Goal: Transaction & Acquisition: Purchase product/service

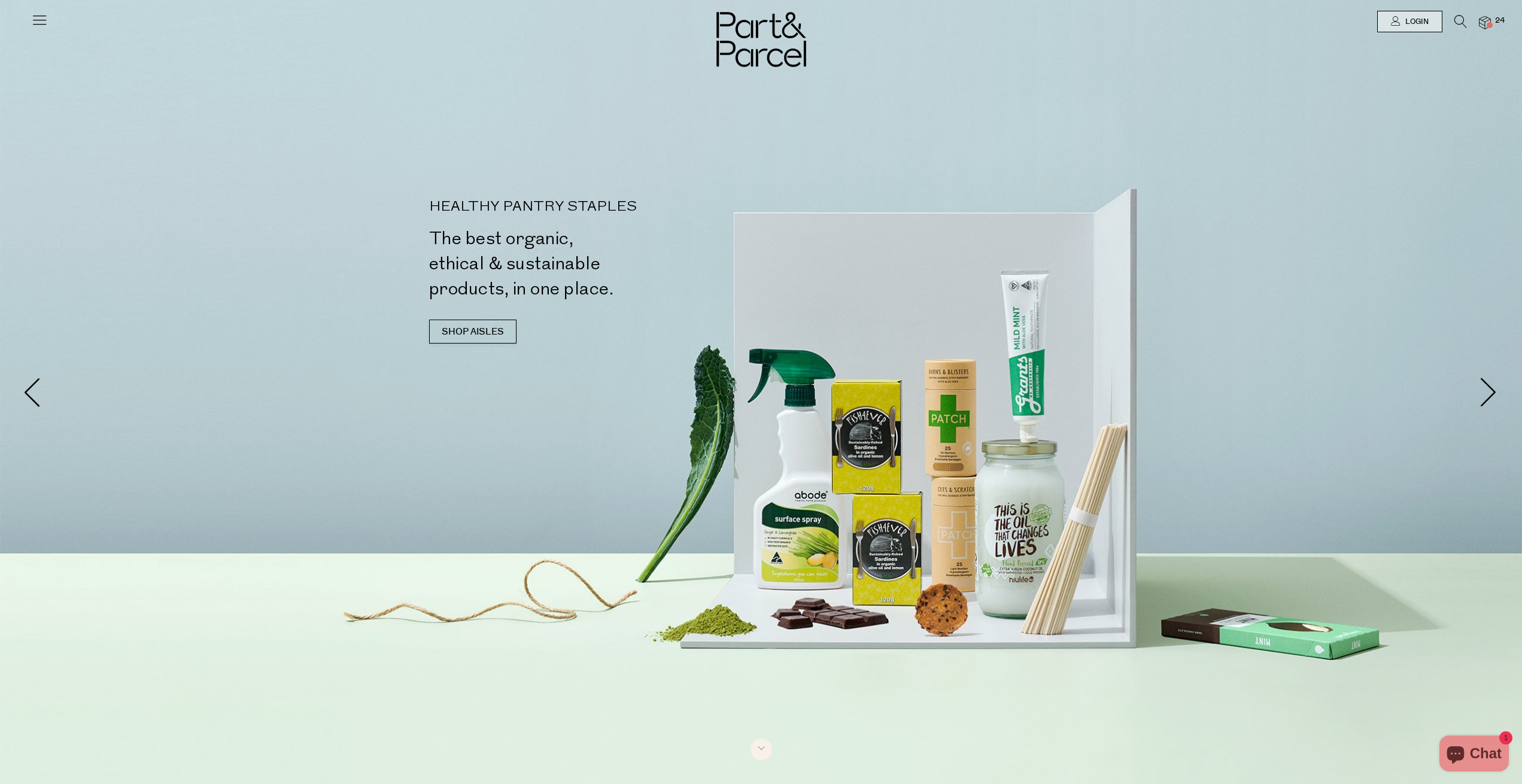
click at [1481, 26] on img at bounding box center [1484, 23] width 12 height 13
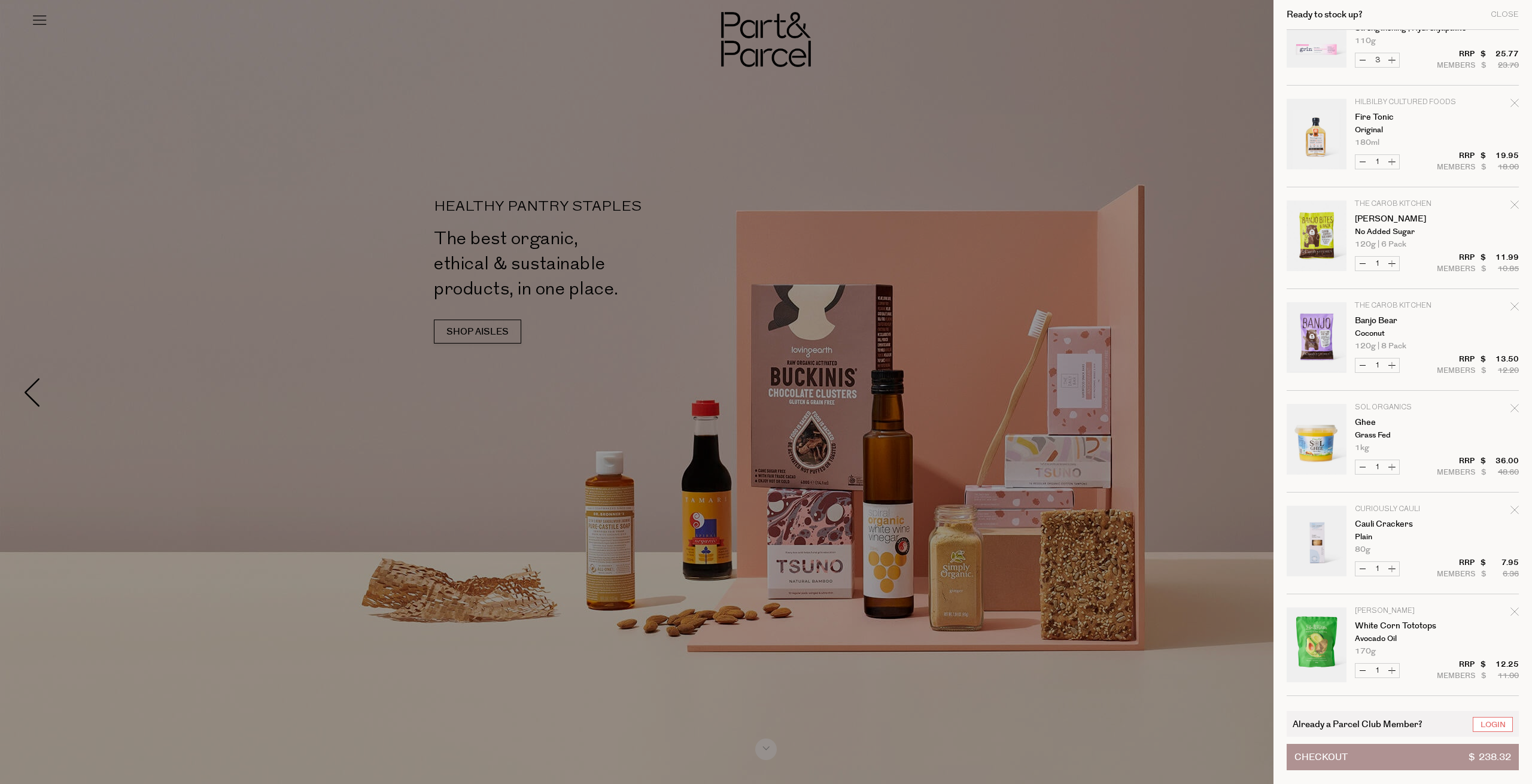
scroll to position [945, 0]
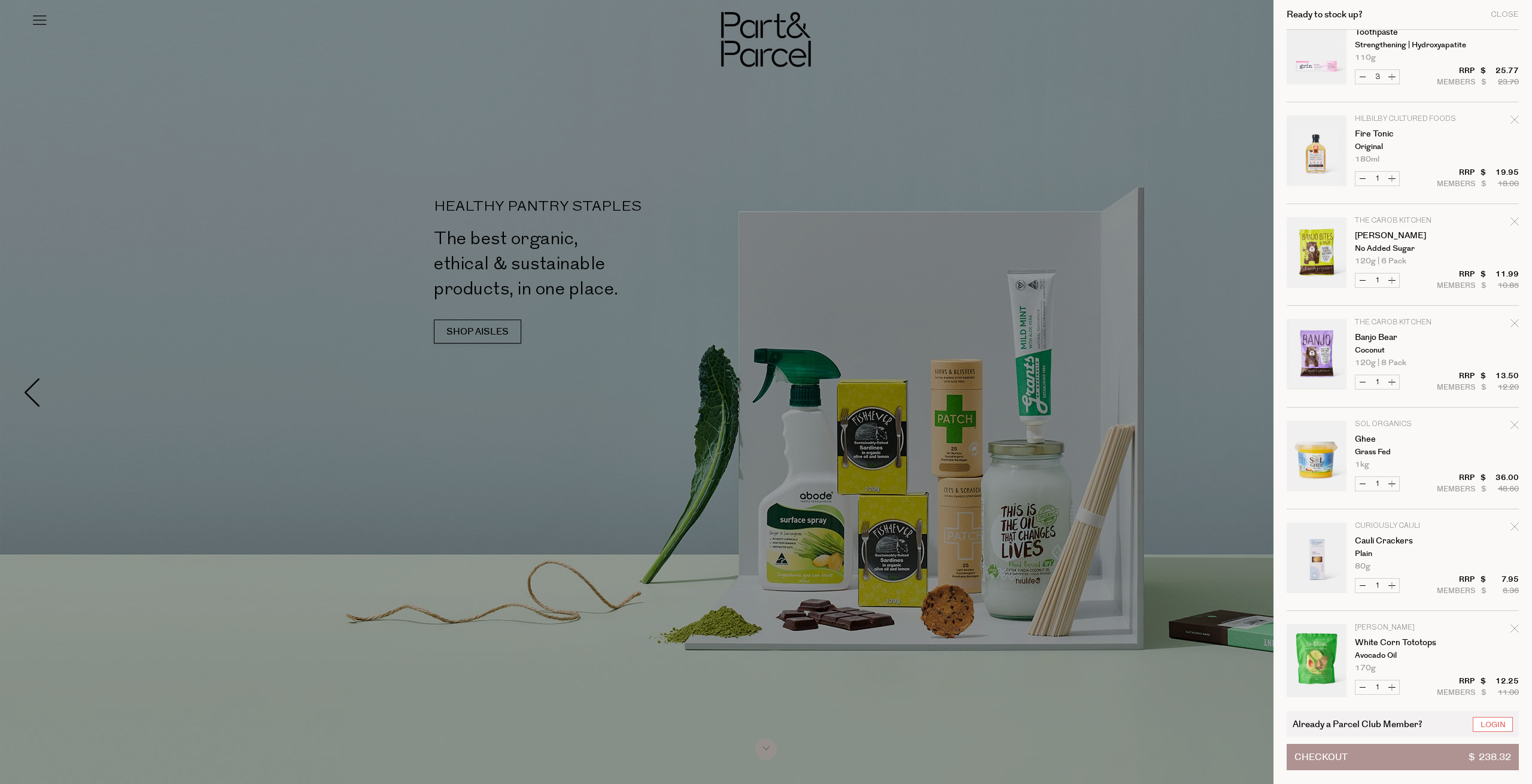
click at [930, 312] on div at bounding box center [766, 392] width 1532 height 784
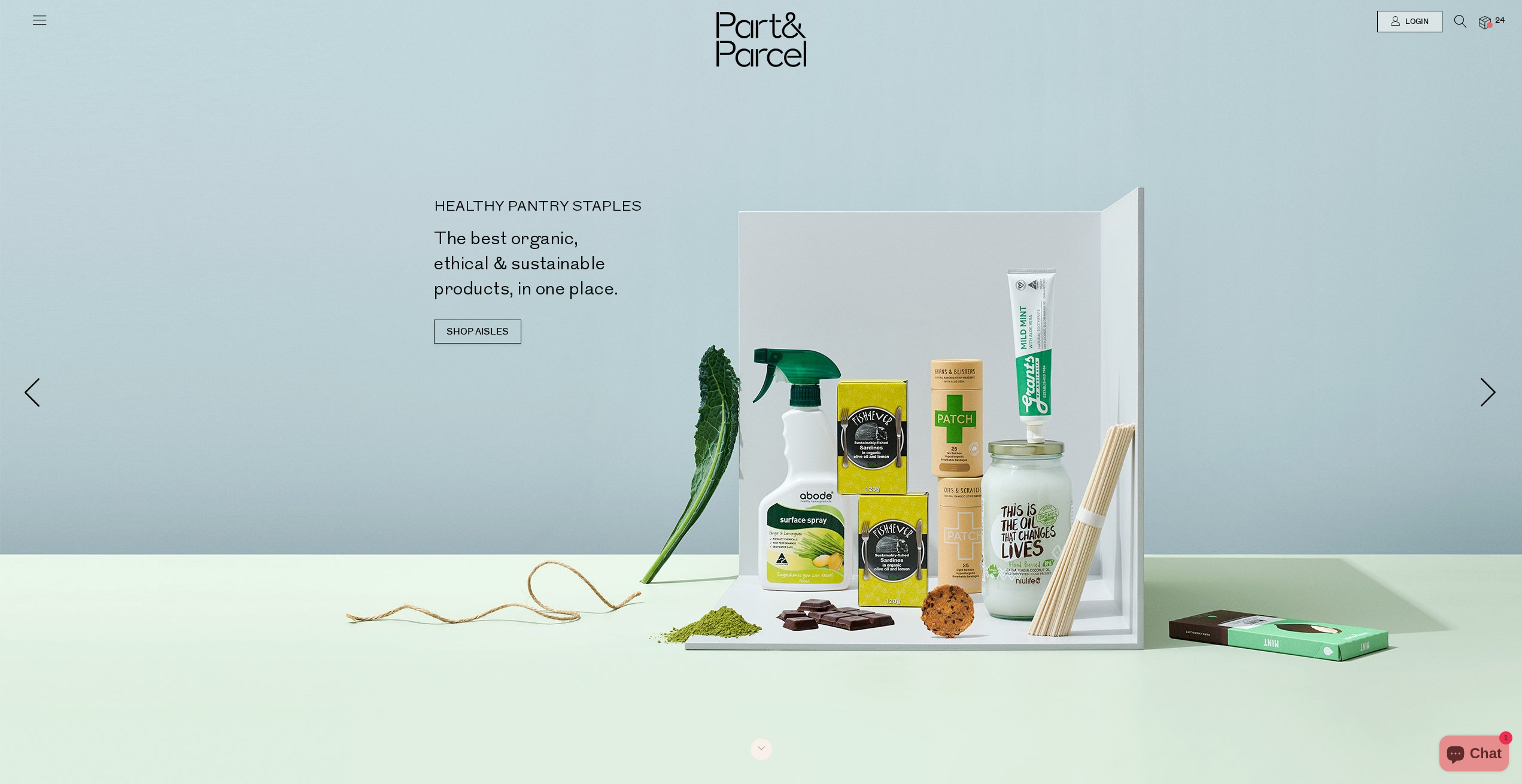
click at [1483, 18] on img at bounding box center [1484, 23] width 12 height 13
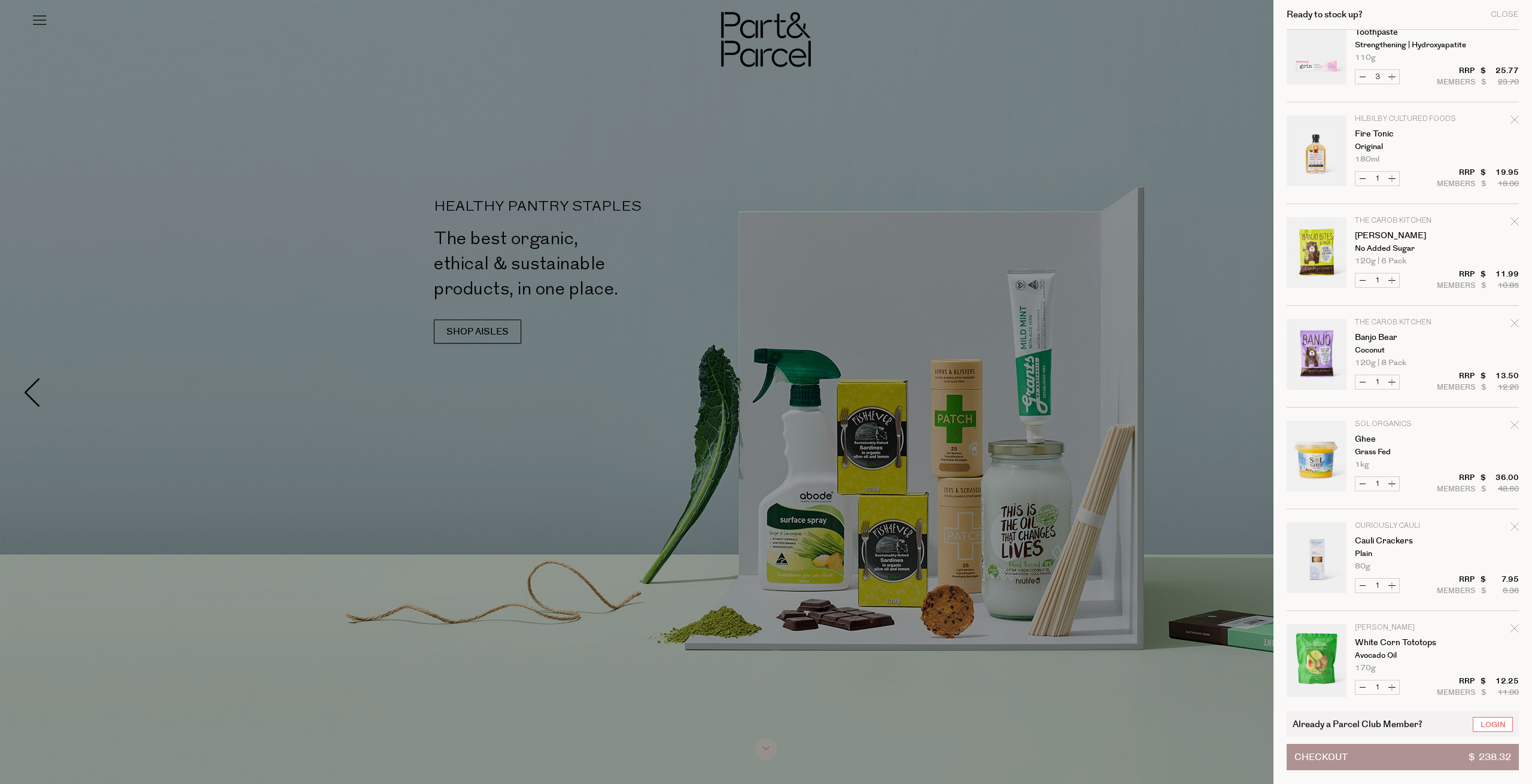
click at [1187, 121] on div at bounding box center [766, 392] width 1532 height 784
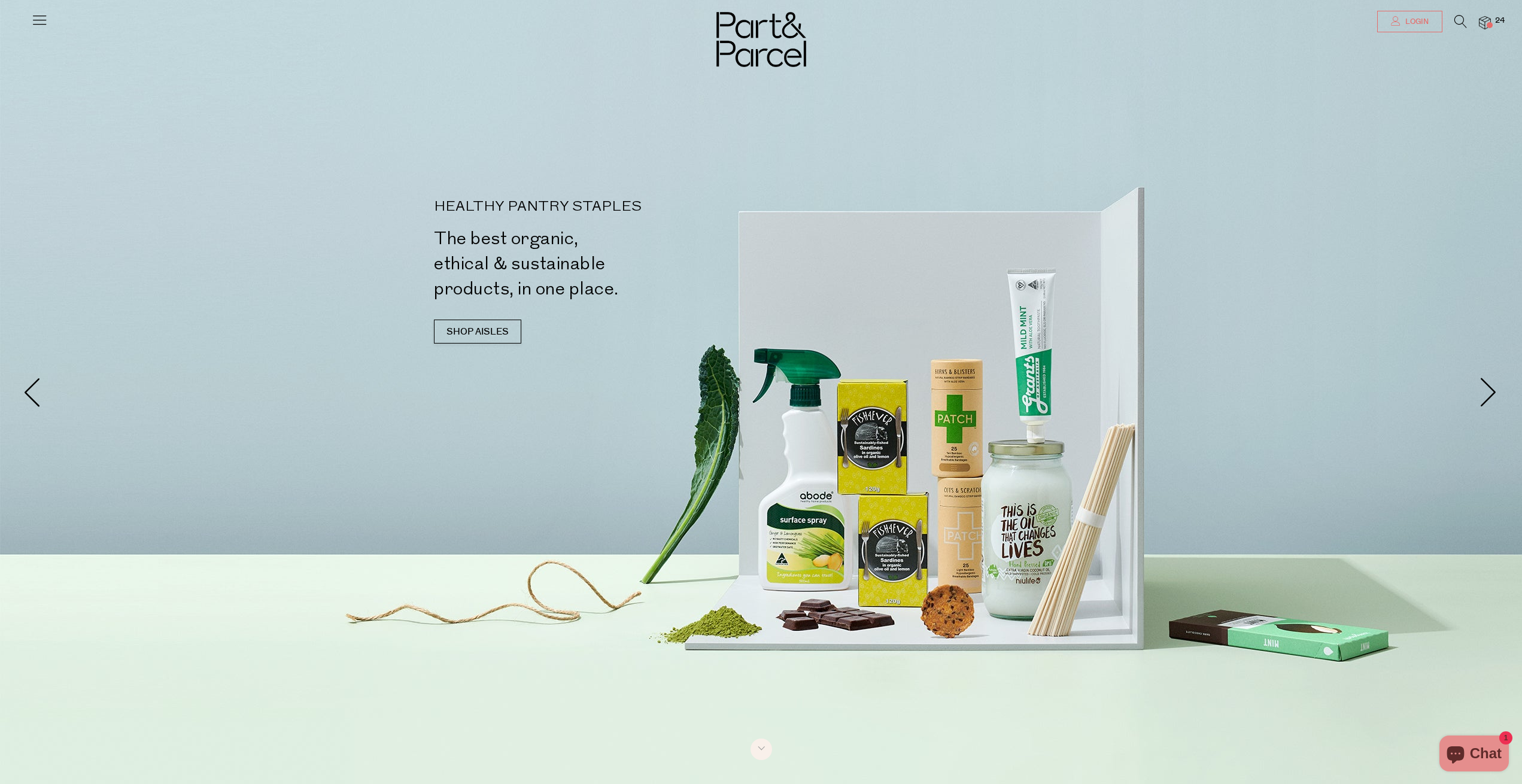
click at [1397, 19] on icon at bounding box center [1395, 21] width 9 height 9
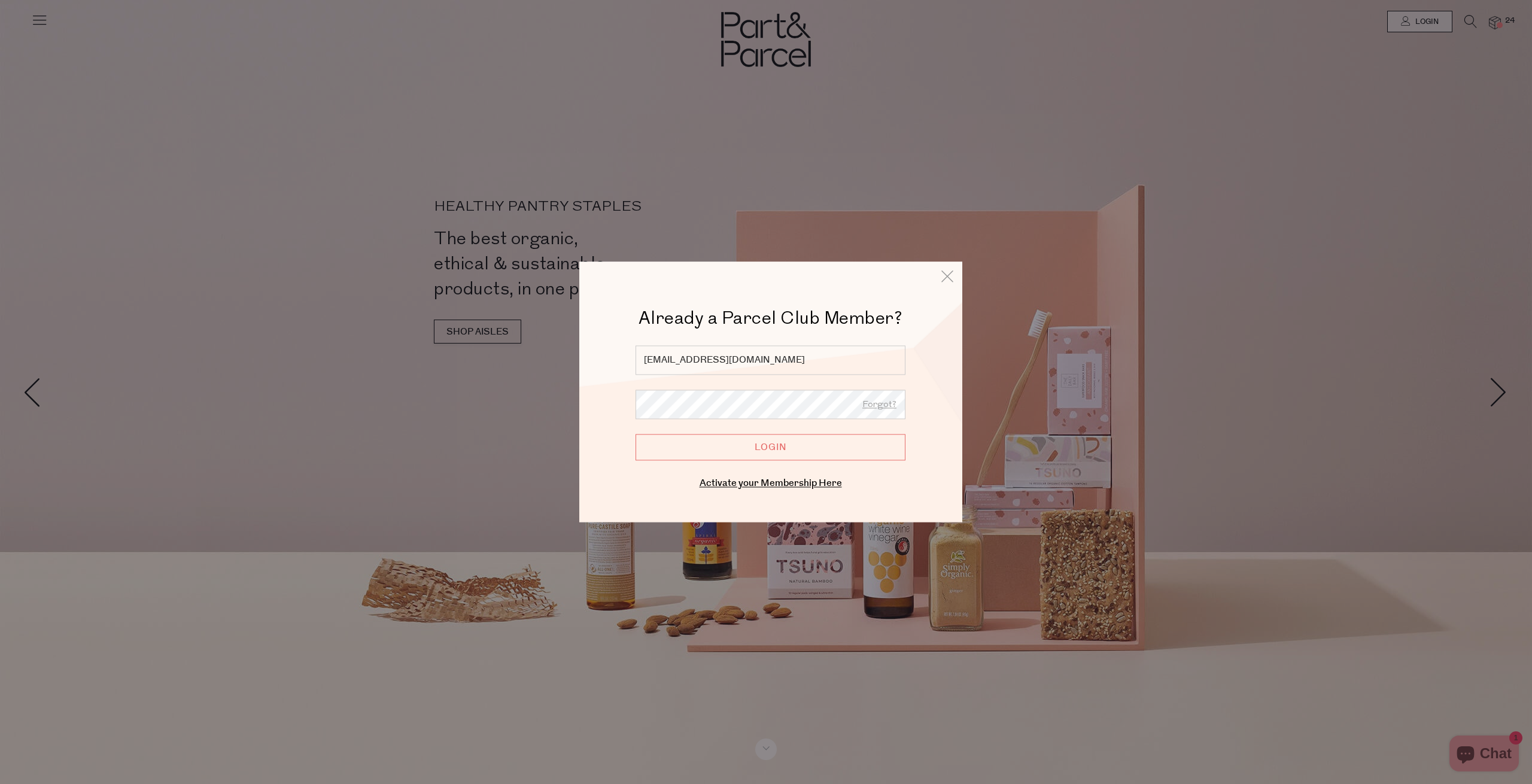
click at [741, 450] on input "Login" at bounding box center [771, 447] width 270 height 26
